Goal: Transaction & Acquisition: Purchase product/service

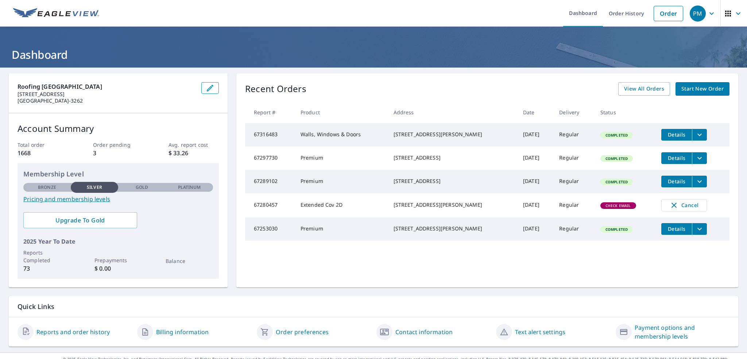
click at [693, 92] on span "Start New Order" at bounding box center [703, 88] width 42 height 9
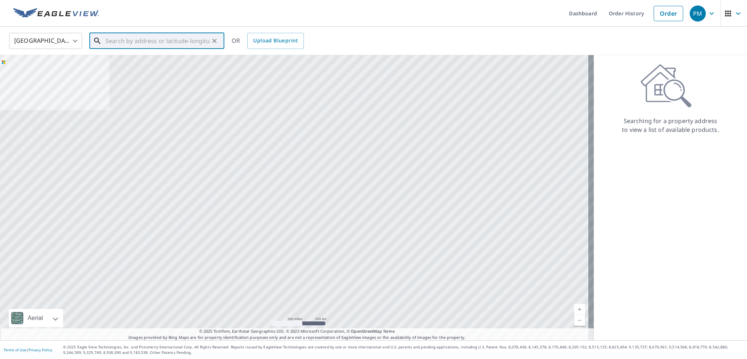
paste input "[STREET_ADDRESS][US_STATE]"
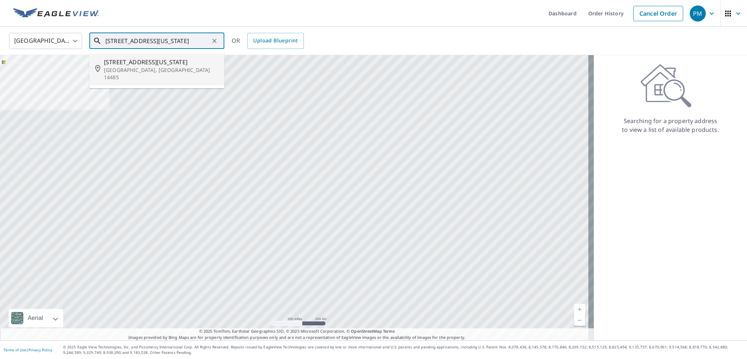
click at [171, 66] on p "[GEOGRAPHIC_DATA], [GEOGRAPHIC_DATA] 14485" at bounding box center [161, 73] width 115 height 15
type input "[STREET_ADDRESS][US_STATE]"
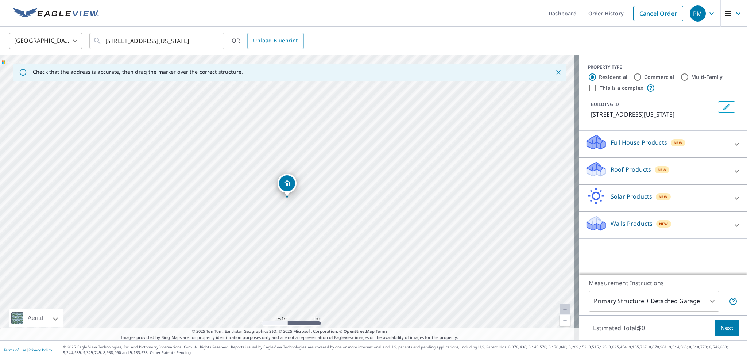
click at [672, 169] on div "Roof Products New" at bounding box center [656, 171] width 143 height 21
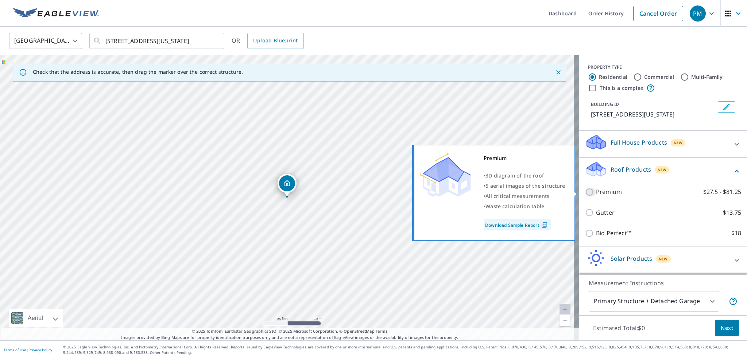
click at [585, 192] on input "Premium $27.5 - $81.25" at bounding box center [590, 192] width 11 height 9
checkbox input "true"
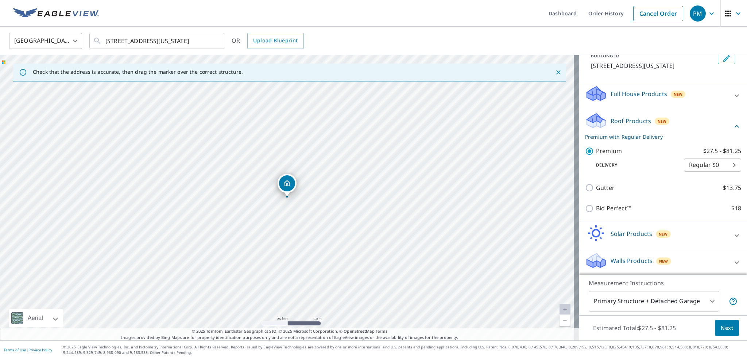
scroll to position [50, 0]
click at [707, 300] on body "PM PM Dashboard Order History Cancel Order PM [GEOGRAPHIC_DATA] [GEOGRAPHIC_DAT…" at bounding box center [373, 179] width 747 height 359
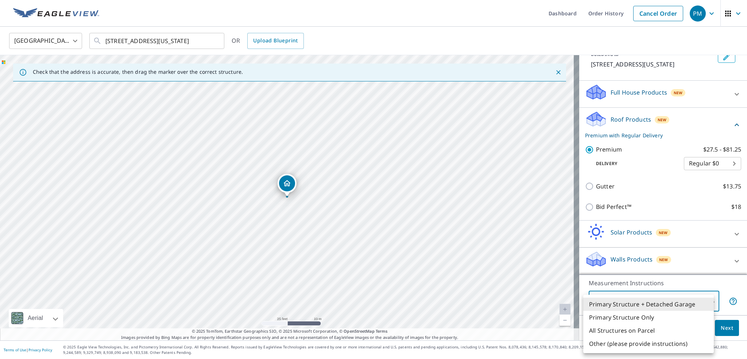
click at [652, 319] on li "Primary Structure Only" at bounding box center [649, 317] width 131 height 13
type input "2"
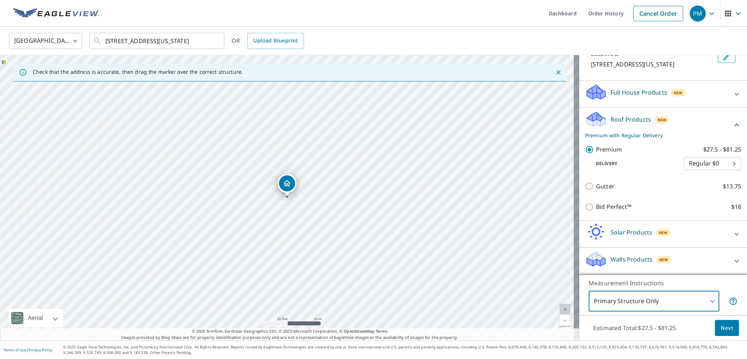
click at [731, 330] on button "Next" at bounding box center [727, 328] width 24 height 16
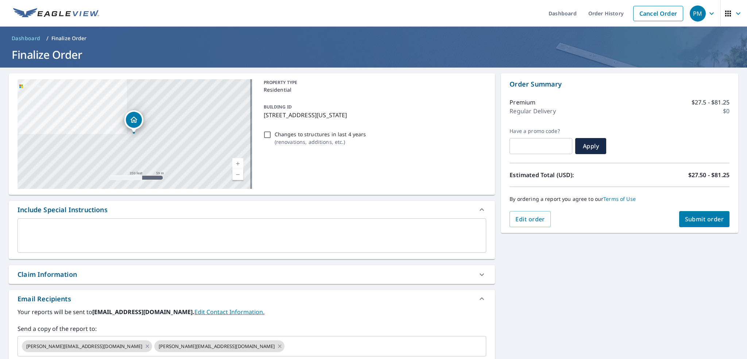
click at [712, 219] on span "Submit order" at bounding box center [704, 219] width 39 height 8
checkbox input "true"
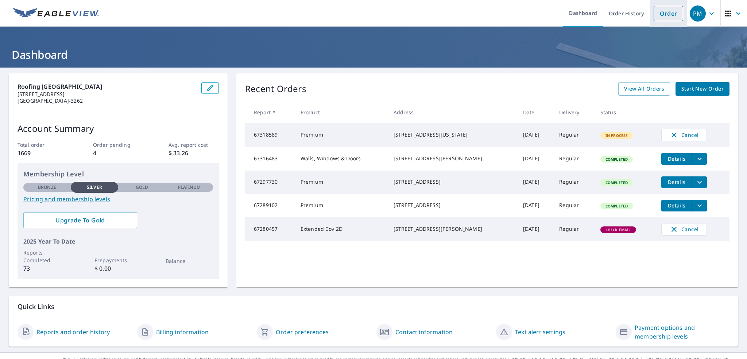
click at [662, 15] on link "Order" at bounding box center [669, 13] width 30 height 15
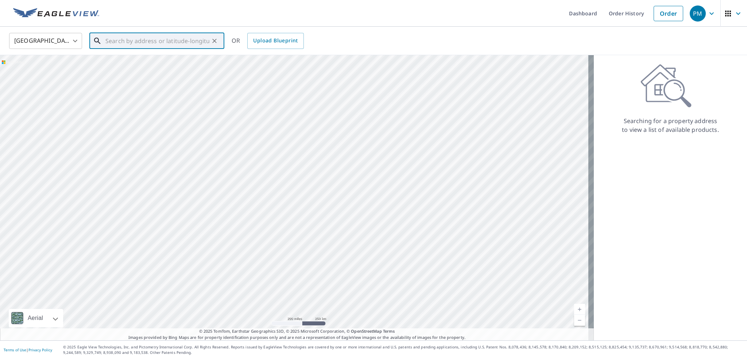
paste input "278 Congress Avenue, Rochester, New York, 14611"
click at [123, 63] on span "278 Congress Ave" at bounding box center [161, 62] width 115 height 9
type input "278 Congress Ave Rochester, NY 14611"
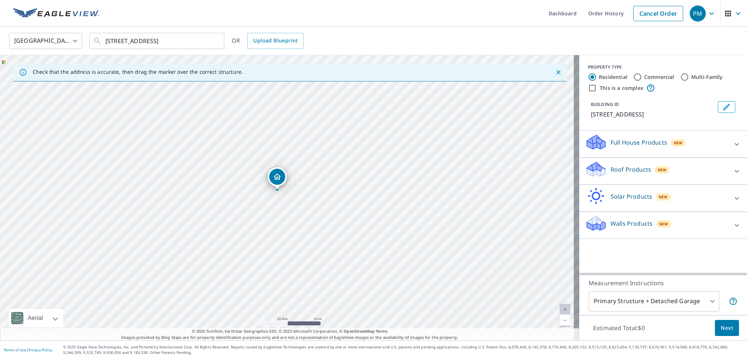
click at [628, 173] on p "Roof Products" at bounding box center [631, 169] width 41 height 9
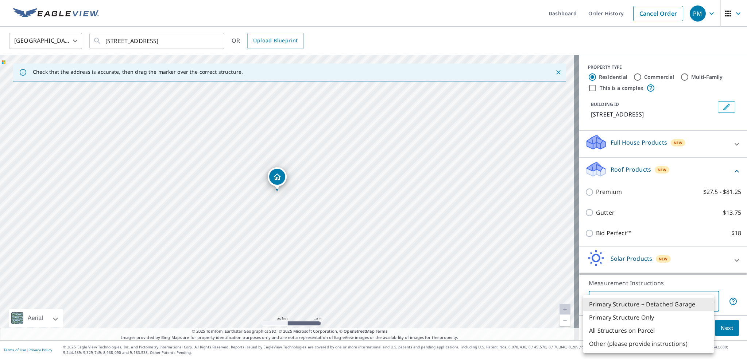
click at [678, 305] on body "PM PM Dashboard Order History Cancel Order PM United States US ​ 278 Congress A…" at bounding box center [373, 179] width 747 height 359
click at [661, 315] on li "Primary Structure Only" at bounding box center [649, 317] width 131 height 13
type input "2"
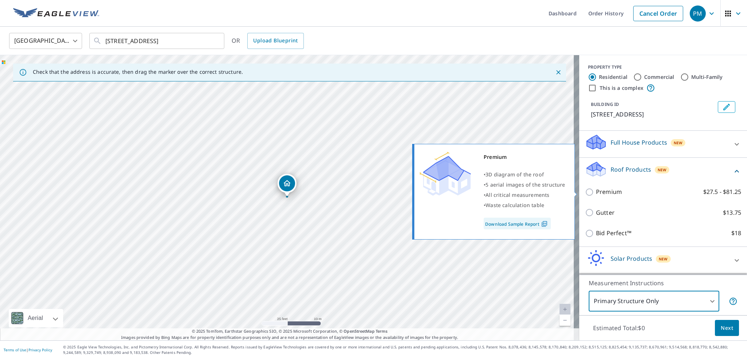
click at [596, 189] on p "Premium" at bounding box center [609, 191] width 26 height 9
click at [592, 189] on input "Premium $27.5 - $81.25" at bounding box center [590, 192] width 11 height 9
checkbox input "true"
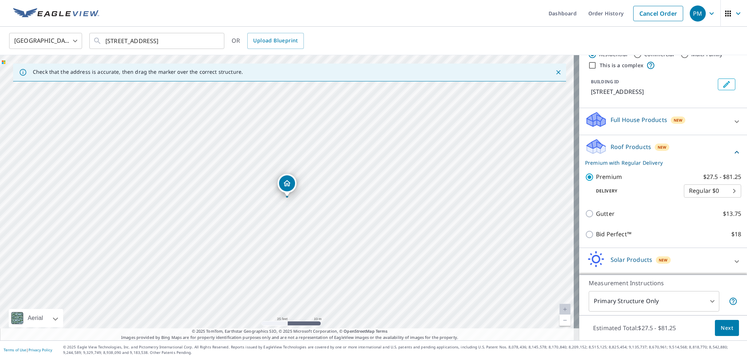
scroll to position [50, 0]
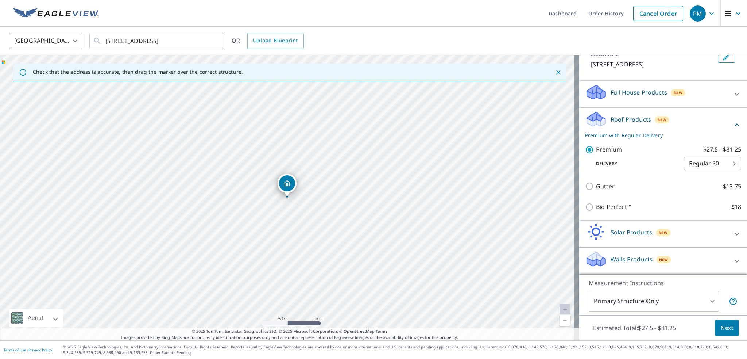
click at [725, 326] on span "Next" at bounding box center [727, 327] width 12 height 9
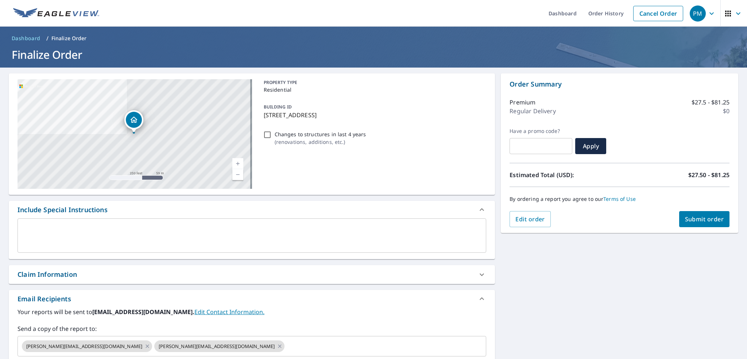
click at [713, 216] on span "Submit order" at bounding box center [704, 219] width 39 height 8
checkbox input "true"
